Goal: Task Accomplishment & Management: Complete application form

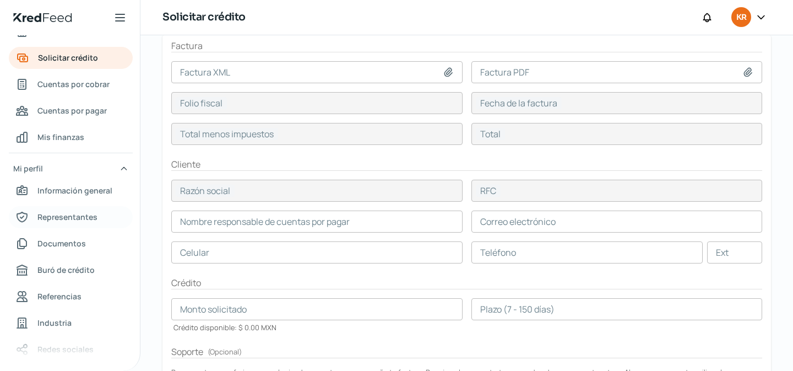
scroll to position [18, 0]
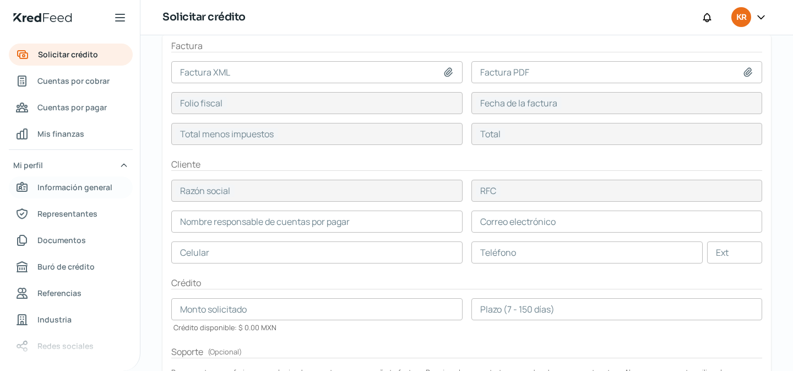
click at [77, 192] on span "Información general" at bounding box center [74, 187] width 75 height 14
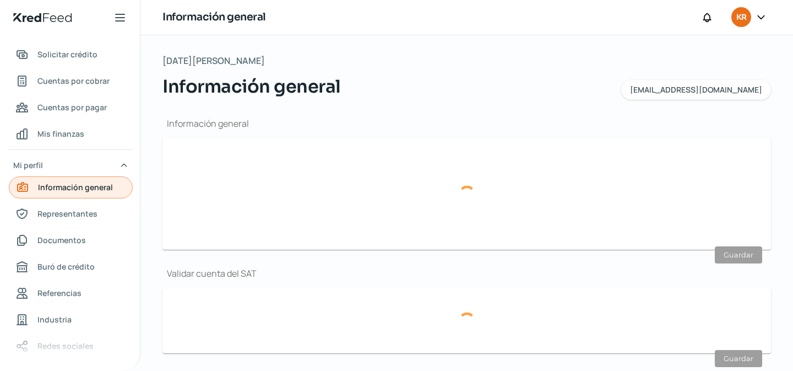
type input "[EMAIL_ADDRESS][DOMAIN_NAME]"
type input "Régimen simplificado de confianza"
type input "KRONOS SYSTEMS"
type input "33 - 2419 - 8660"
type input "KSY221110RX1"
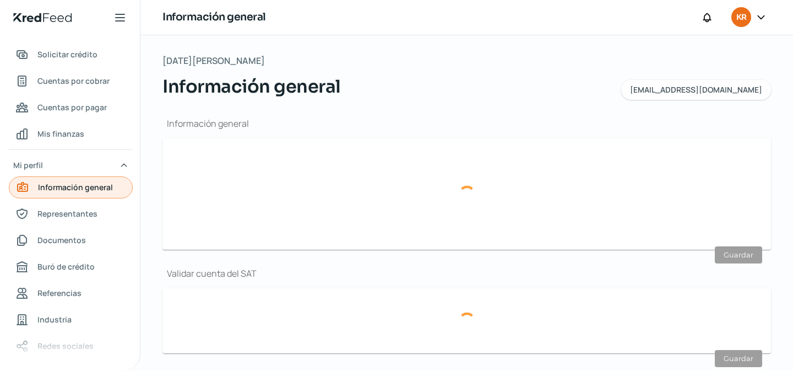
type input "BBVA BANCOMER"
type input "012320001195524728"
type input "Camino a las Moras"
type input "675"
type input "45645"
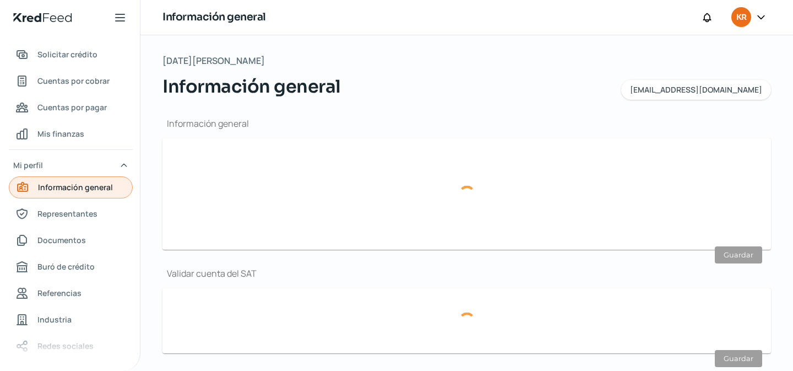
type input "Arbolada Bosques Santa [PERSON_NAME]"
type input "[PERSON_NAME]"
type input "[GEOGRAPHIC_DATA]"
type input "Comp Domicilio.pdf"
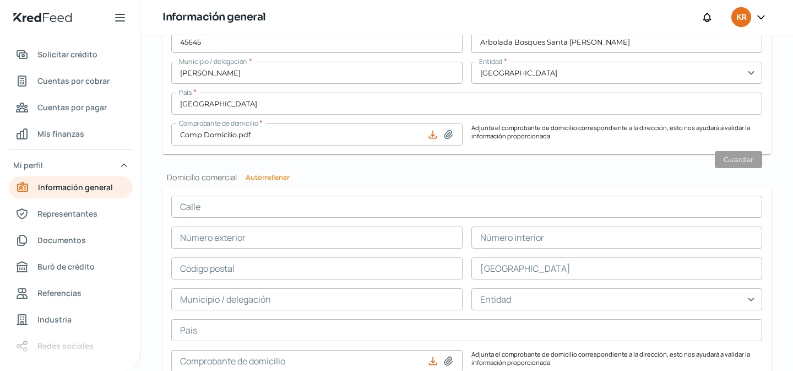
scroll to position [682, 0]
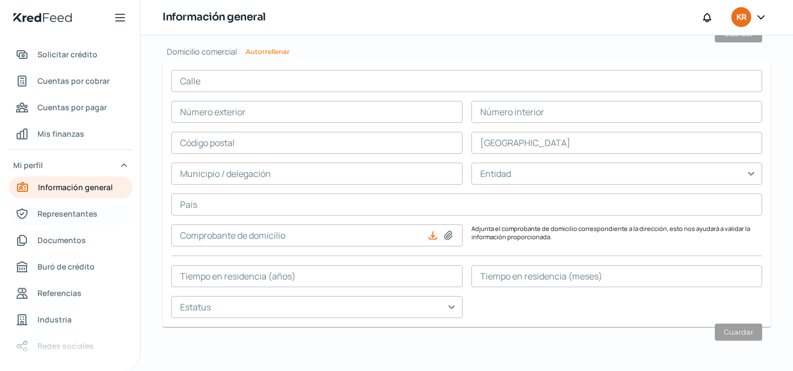
click at [71, 221] on link "Representantes" at bounding box center [71, 214] width 124 height 22
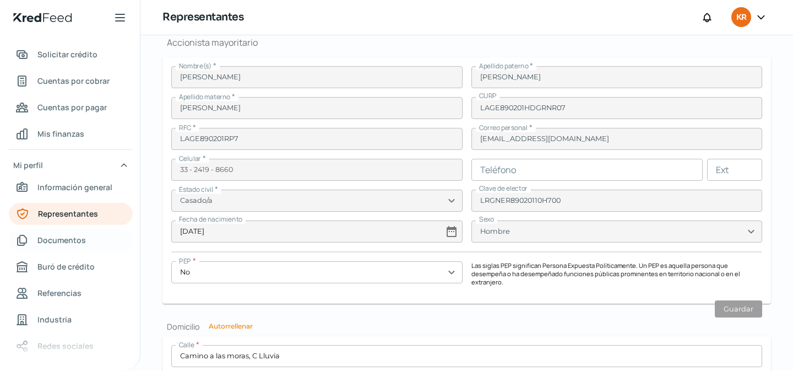
scroll to position [842, 0]
click at [68, 241] on span "Documentos" at bounding box center [61, 240] width 48 height 14
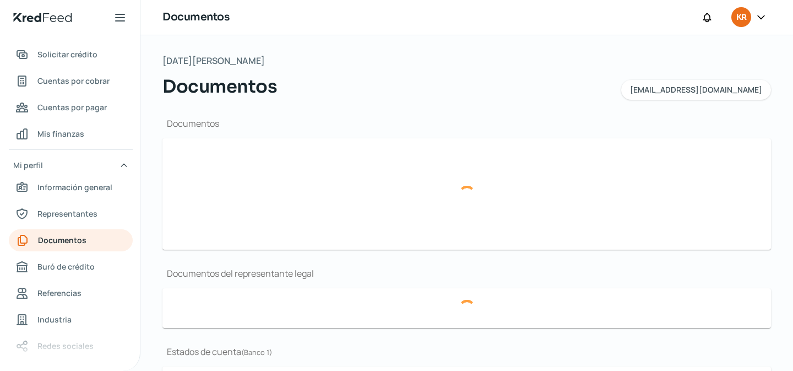
type input "CSF KS - [DATE].pdf"
type input "4-Acta Constituiva Kronos Systems SA de CV.pdf"
type input "Edo de Cuenta Kronos [DATE] - BBVA MXN.pdf"
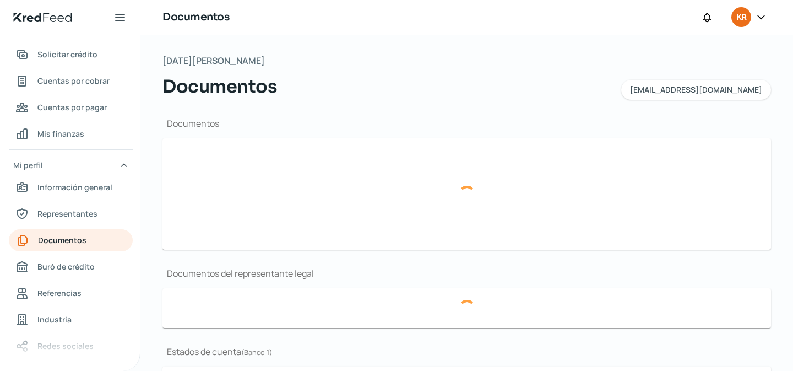
type input "Edo de Cuenta Kronos [DATE] - BBVA USD.pdf"
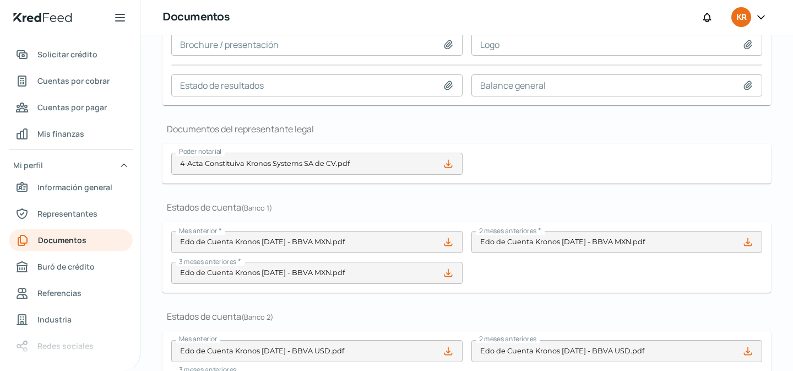
scroll to position [156, 0]
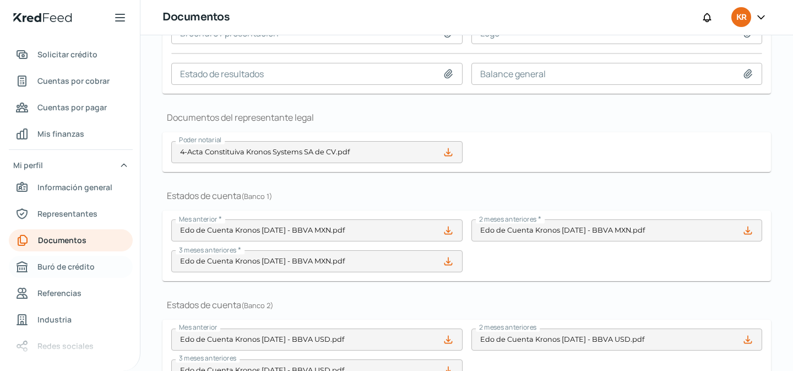
click at [58, 269] on span "Buró de crédito" at bounding box center [65, 266] width 57 height 14
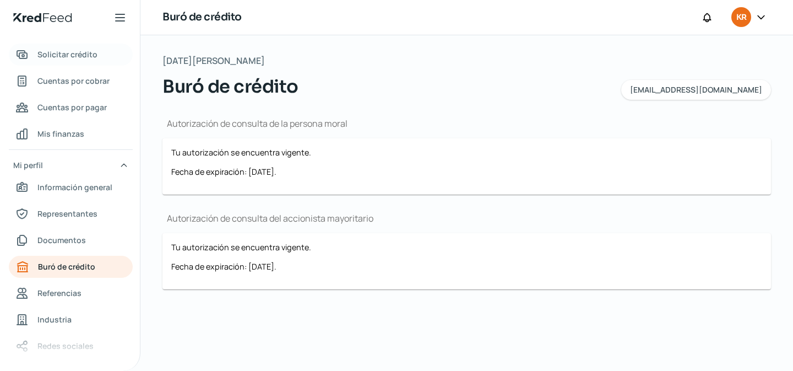
click at [70, 58] on span "Solicitar crédito" at bounding box center [67, 54] width 60 height 14
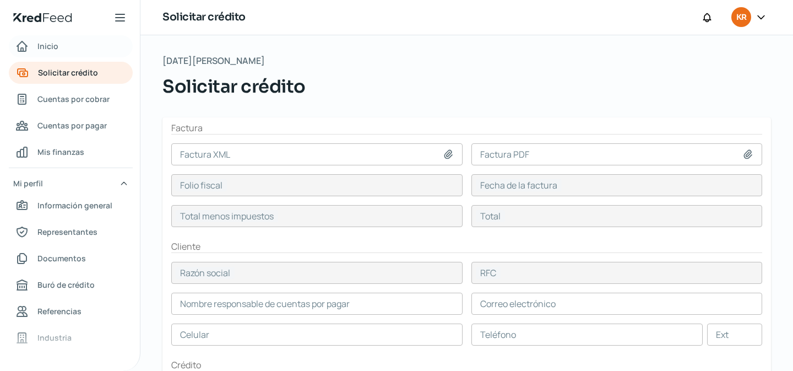
click at [62, 50] on link "Inicio" at bounding box center [71, 46] width 124 height 22
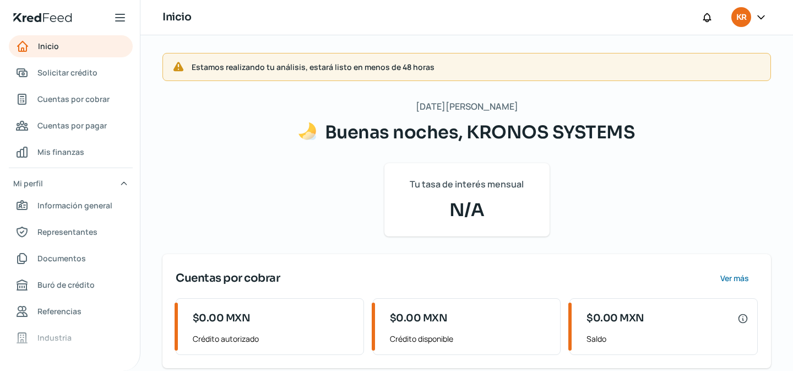
click at [761, 15] on icon at bounding box center [761, 17] width 11 height 11
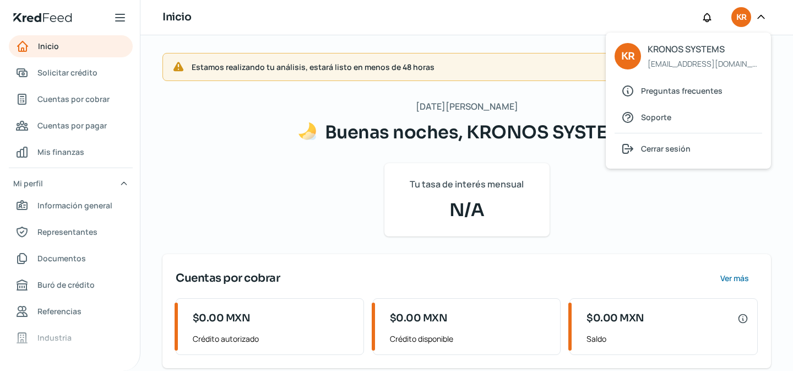
click at [461, 49] on div "Estamos realizando tu análisis, estará listo en menos de 48 horas [DATE][PERSON…" at bounding box center [466, 285] width 653 height 500
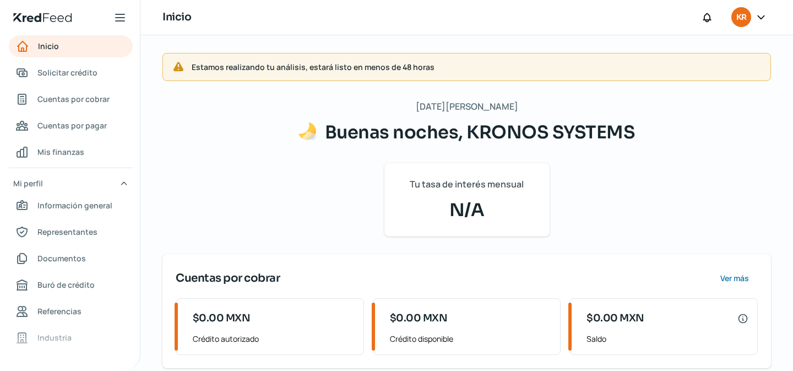
click at [327, 49] on div "Estamos realizando tu análisis, estará listo en menos de 48 horas [DATE][PERSON…" at bounding box center [466, 285] width 653 height 500
